Goal: Transaction & Acquisition: Purchase product/service

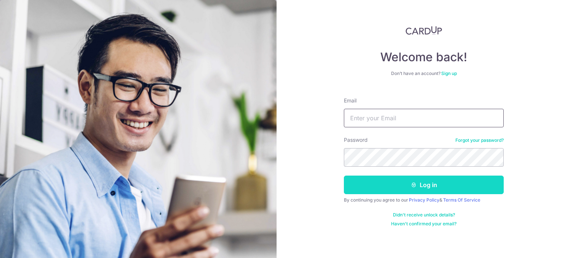
type input "[EMAIL_ADDRESS][DOMAIN_NAME]"
click at [420, 188] on button "Log in" at bounding box center [424, 185] width 160 height 19
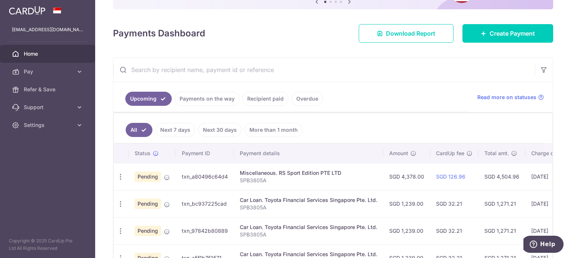
scroll to position [149, 0]
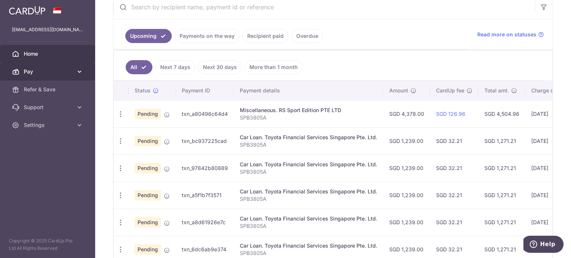
click at [45, 68] on span "Pay" at bounding box center [48, 71] width 49 height 7
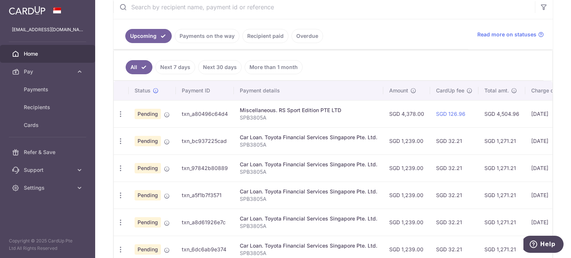
click at [39, 53] on span "Home" at bounding box center [48, 53] width 49 height 7
click at [34, 64] on link "Pay" at bounding box center [47, 72] width 95 height 18
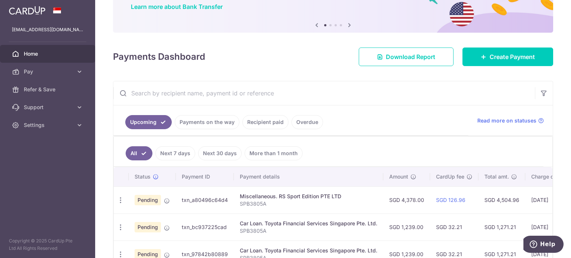
scroll to position [0, 0]
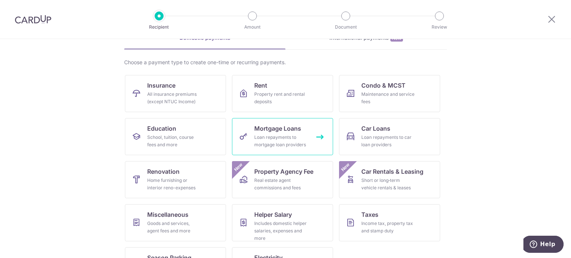
scroll to position [74, 0]
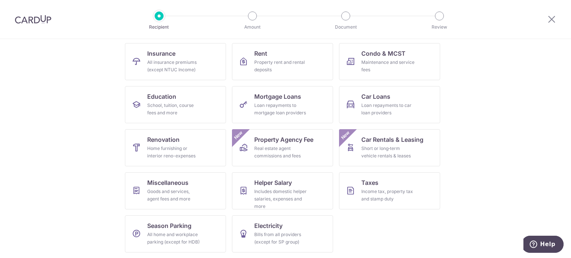
click at [349, 225] on ul "Insurance All insurance premiums (except NTUC Income) Rent Property rent and re…" at bounding box center [285, 151] width 321 height 216
click at [162, 189] on div "Goods and services, agent fees and more" at bounding box center [174, 195] width 54 height 15
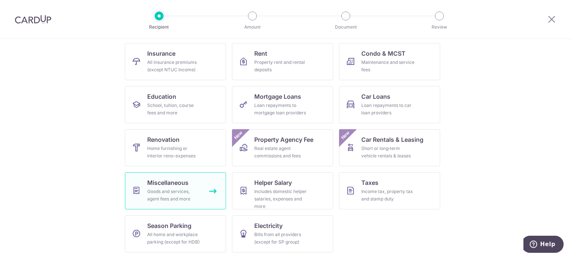
click at [161, 190] on div "Goods and services, agent fees and more" at bounding box center [174, 195] width 54 height 15
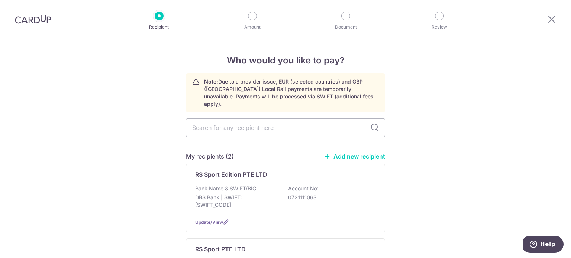
click at [32, 29] on div at bounding box center [33, 19] width 66 height 39
click at [30, 19] on img at bounding box center [33, 19] width 36 height 9
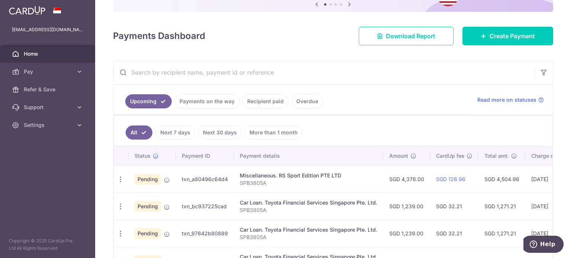
scroll to position [112, 0]
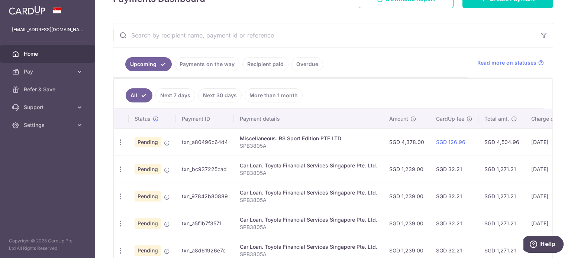
click at [288, 140] on div "Miscellaneous. RS Sport Edition PTE LTD" at bounding box center [309, 138] width 138 height 7
click at [280, 139] on div "Miscellaneous. RS Sport Edition PTE LTD" at bounding box center [309, 138] width 138 height 7
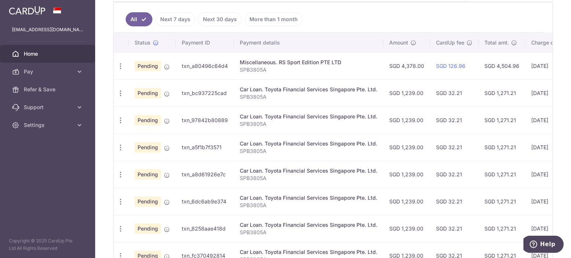
scroll to position [123, 0]
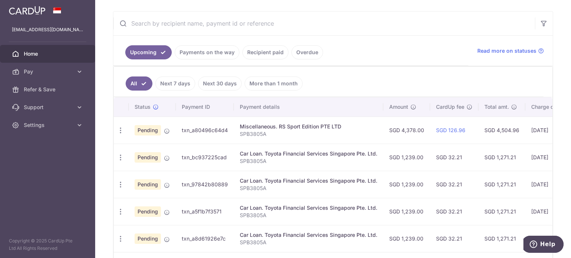
click at [333, 76] on ul "All Next 7 days Next 30 days More than 1 month" at bounding box center [329, 82] width 430 height 30
click at [26, 71] on span "Pay" at bounding box center [48, 71] width 49 height 7
click at [26, 54] on span "Home" at bounding box center [48, 53] width 49 height 7
